Goal: Information Seeking & Learning: Learn about a topic

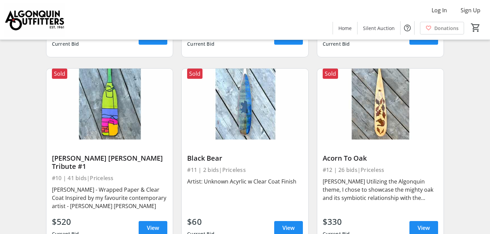
scroll to position [579, 0]
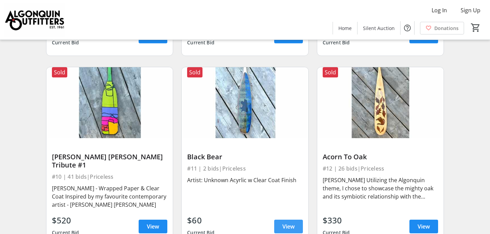
click at [290, 223] on span "View" at bounding box center [289, 227] width 12 height 8
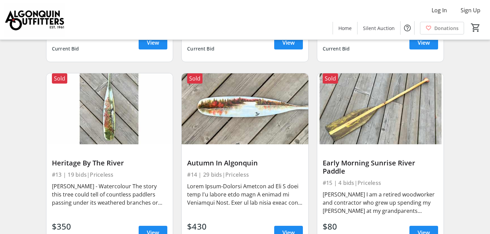
scroll to position [768, 0]
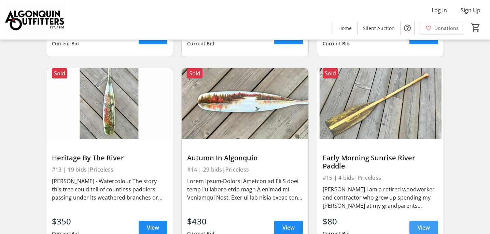
click at [418, 224] on span "View" at bounding box center [424, 228] width 12 height 8
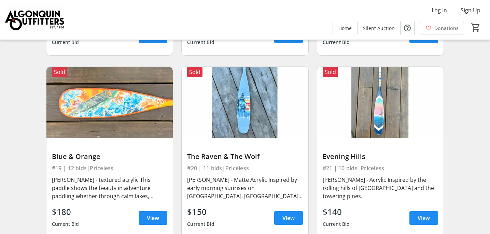
scroll to position [1141, 0]
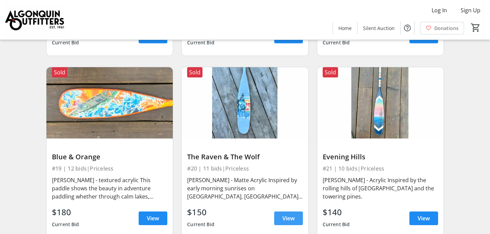
click at [286, 215] on span "View" at bounding box center [289, 219] width 12 height 8
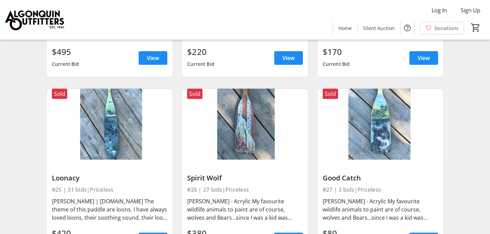
scroll to position [1489, 0]
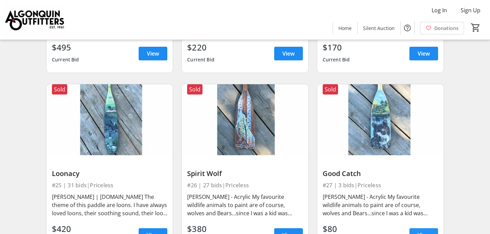
click at [422, 231] on span "View" at bounding box center [424, 235] width 12 height 8
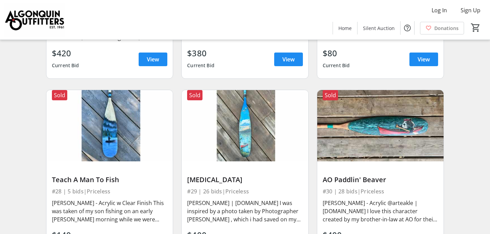
scroll to position [1671, 0]
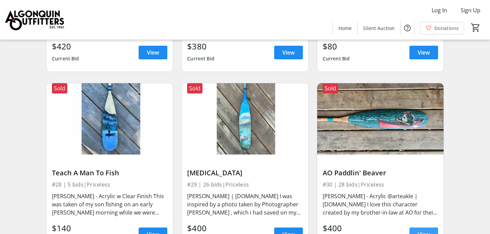
click at [425, 231] on span "View" at bounding box center [424, 235] width 12 height 8
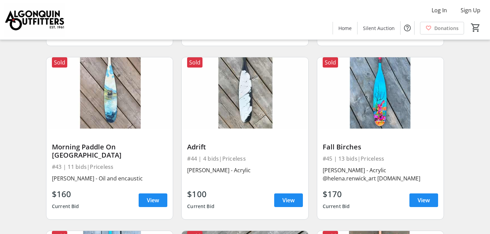
scroll to position [2409, 0]
click at [154, 196] on span "View" at bounding box center [153, 200] width 12 height 8
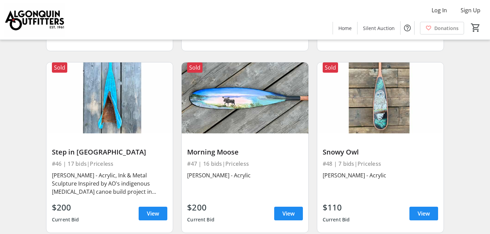
scroll to position [2577, 0]
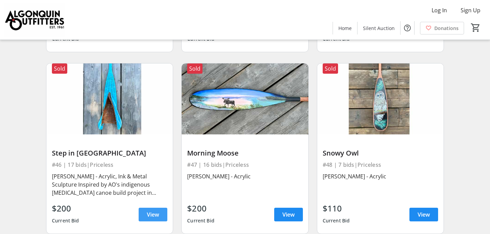
click at [155, 211] on span "View" at bounding box center [153, 215] width 12 height 8
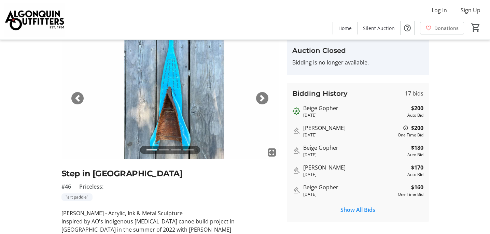
scroll to position [24, 0]
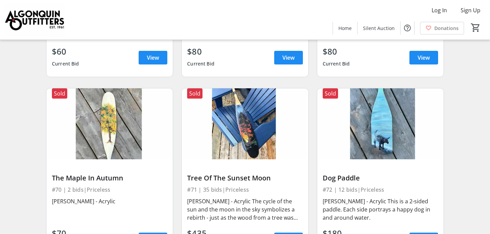
scroll to position [3968, 0]
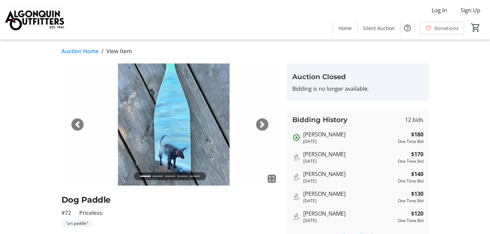
scroll to position [2, 0]
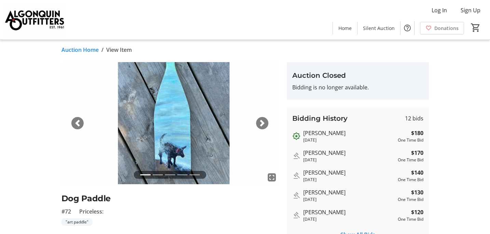
click at [263, 125] on span "button" at bounding box center [262, 123] width 7 height 7
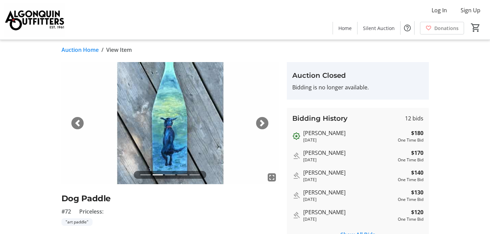
click at [263, 125] on span "button" at bounding box center [262, 123] width 7 height 7
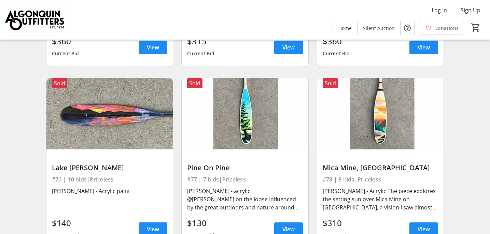
scroll to position [4341, 0]
click at [420, 225] on span "View" at bounding box center [424, 229] width 12 height 8
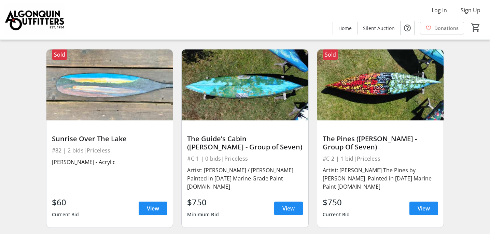
scroll to position [4733, 0]
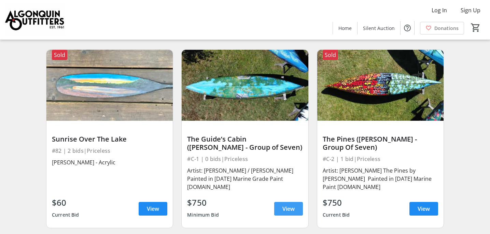
click at [288, 205] on span "View" at bounding box center [289, 209] width 12 height 8
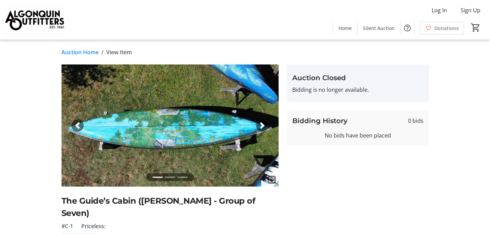
click at [261, 125] on span "button" at bounding box center [262, 125] width 7 height 7
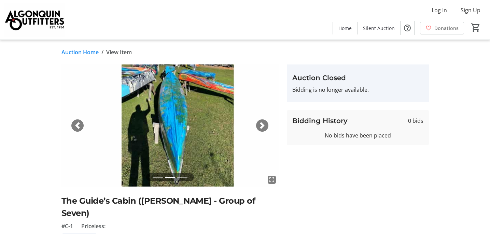
click at [261, 125] on span "button" at bounding box center [262, 125] width 7 height 7
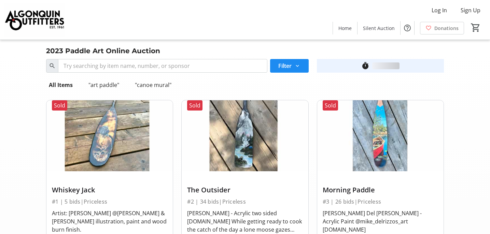
scroll to position [4733, 0]
